Goal: Find specific page/section

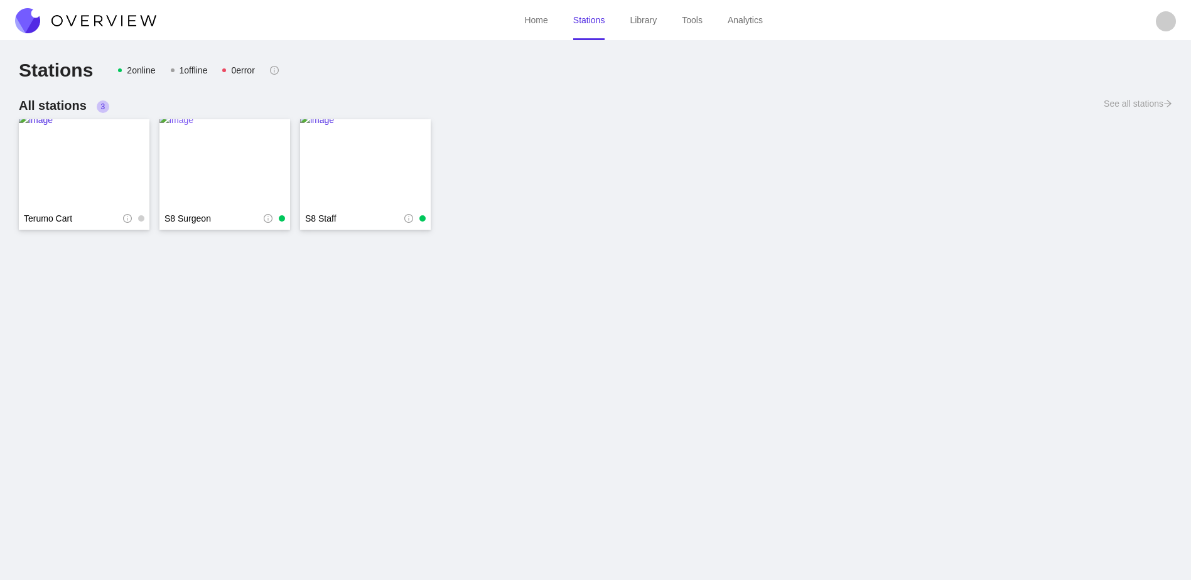
click at [227, 132] on img at bounding box center [224, 163] width 131 height 100
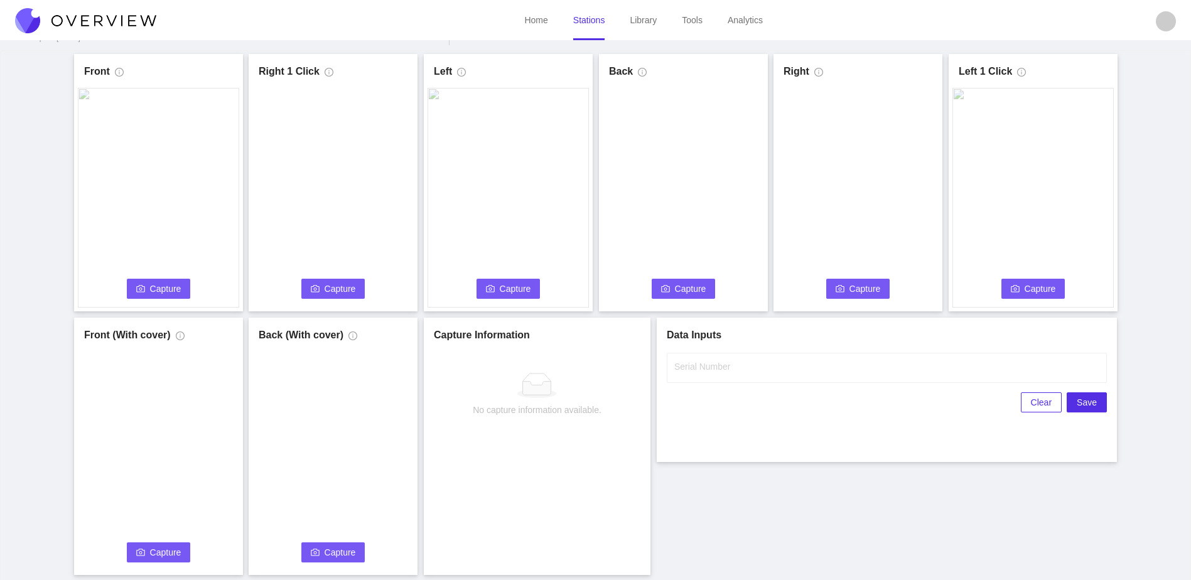
scroll to position [63, 0]
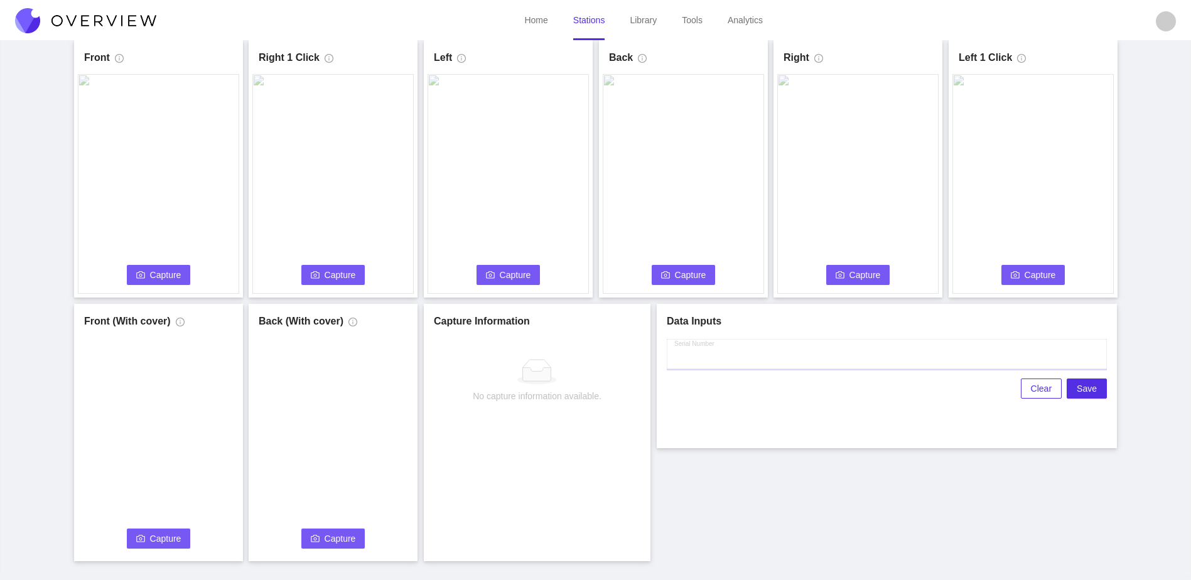
click at [745, 353] on input "Serial Number" at bounding box center [887, 354] width 440 height 30
drag, startPoint x: 425, startPoint y: 303, endPoint x: 432, endPoint y: 338, distance: 35.8
click at [425, 345] on div "Capture Information No capture information available." at bounding box center [537, 432] width 227 height 257
drag, startPoint x: 423, startPoint y: 304, endPoint x: 588, endPoint y: 341, distance: 168.6
click at [588, 341] on div "No capture information available." at bounding box center [537, 457] width 207 height 237
